Goal: Information Seeking & Learning: Learn about a topic

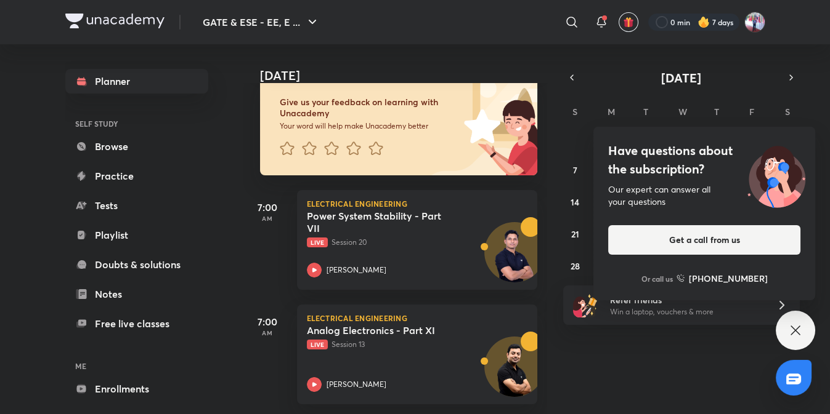
scroll to position [87, 0]
click at [796, 325] on icon at bounding box center [795, 330] width 15 height 15
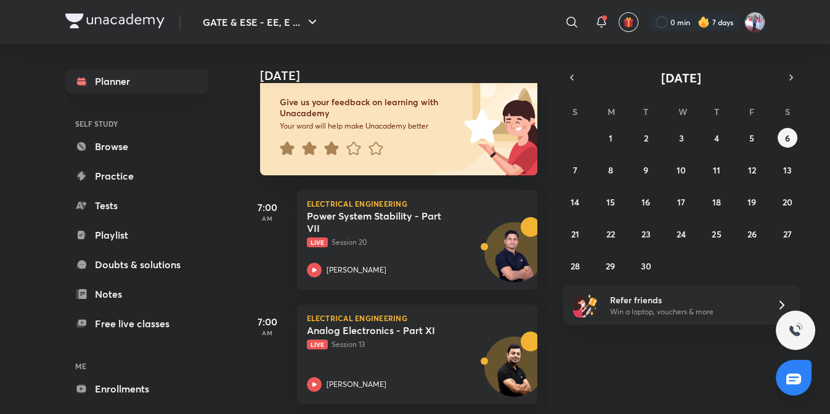
click at [576, 160] on div "31 1 2 3 4 5 6 7 8 9 10 11 12 13 14 15 16 17 18 19 20 21 22 23 24 25 26 27 28 2…" at bounding box center [681, 202] width 236 height 148
click at [572, 169] on button "7" at bounding box center [575, 170] width 20 height 20
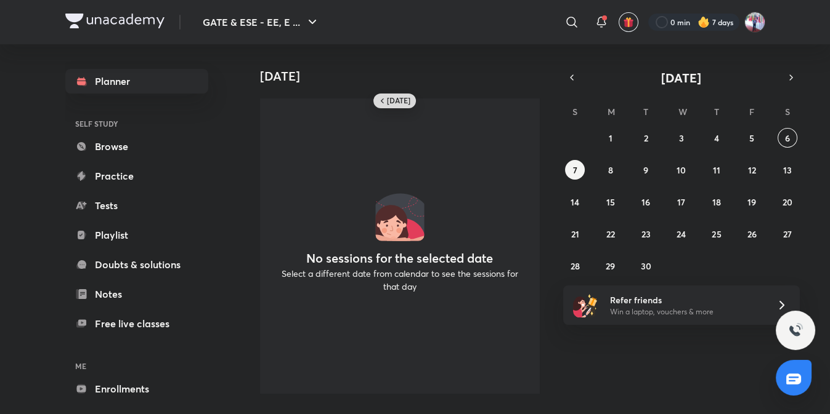
click at [395, 103] on h6 "[DATE]" at bounding box center [398, 101] width 23 height 10
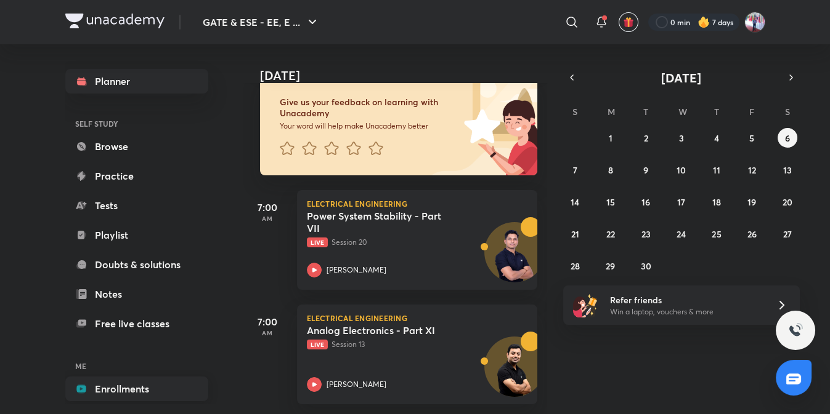
click at [118, 389] on link "Enrollments" at bounding box center [136, 389] width 143 height 25
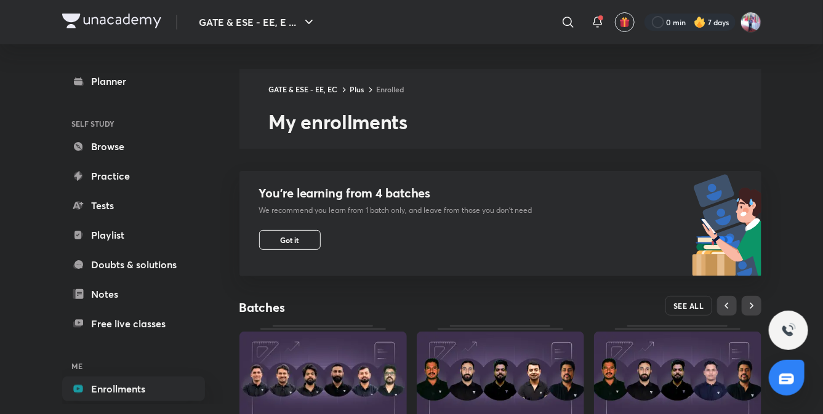
click at [683, 305] on span "SEE ALL" at bounding box center [689, 306] width 31 height 9
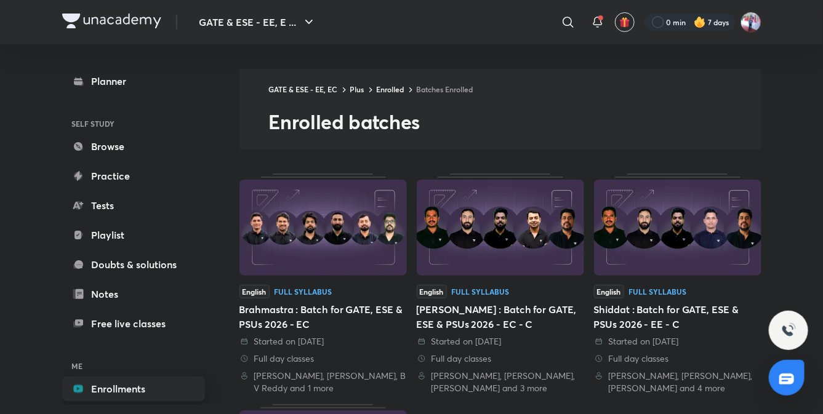
click at [123, 385] on link "Enrollments" at bounding box center [133, 389] width 143 height 25
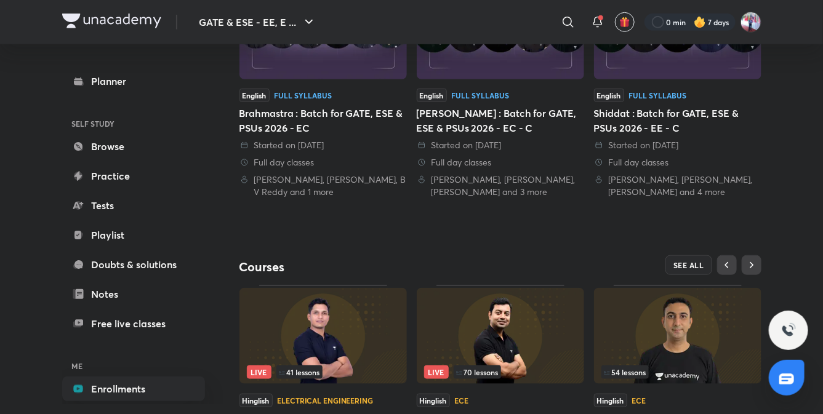
scroll to position [400, 0]
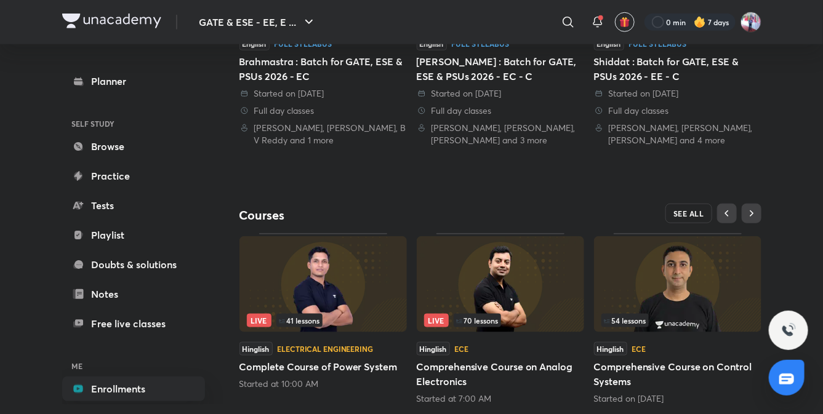
click at [687, 212] on span "SEE ALL" at bounding box center [689, 213] width 31 height 9
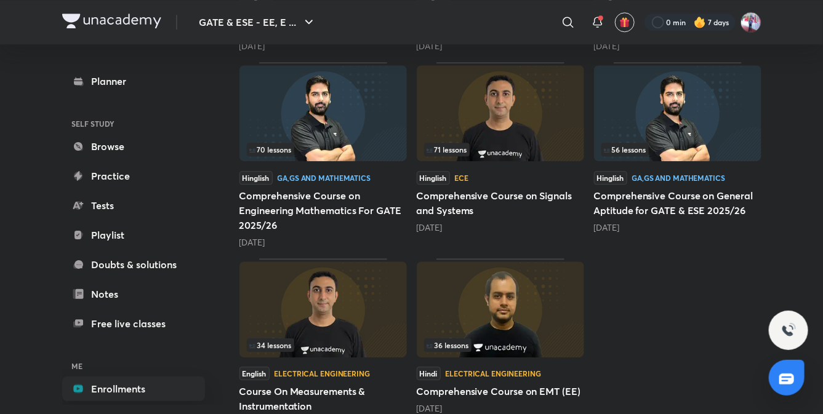
scroll to position [1277, 0]
click at [447, 196] on h5 "Comprehensive Course on Signals and Systems" at bounding box center [501, 203] width 168 height 30
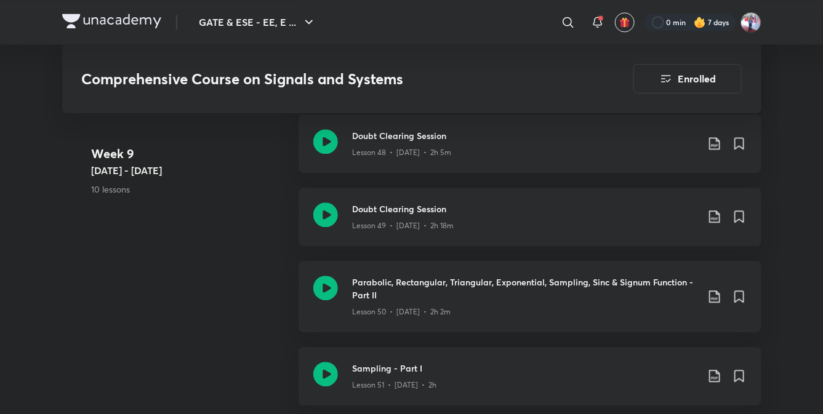
scroll to position [4718, 0]
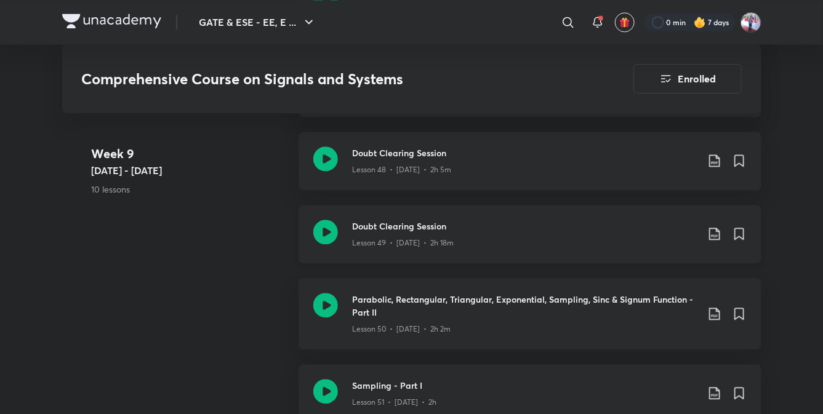
click at [402, 232] on h3 "Doubt Clearing Session" at bounding box center [525, 226] width 345 height 13
